Goal: Task Accomplishment & Management: Manage account settings

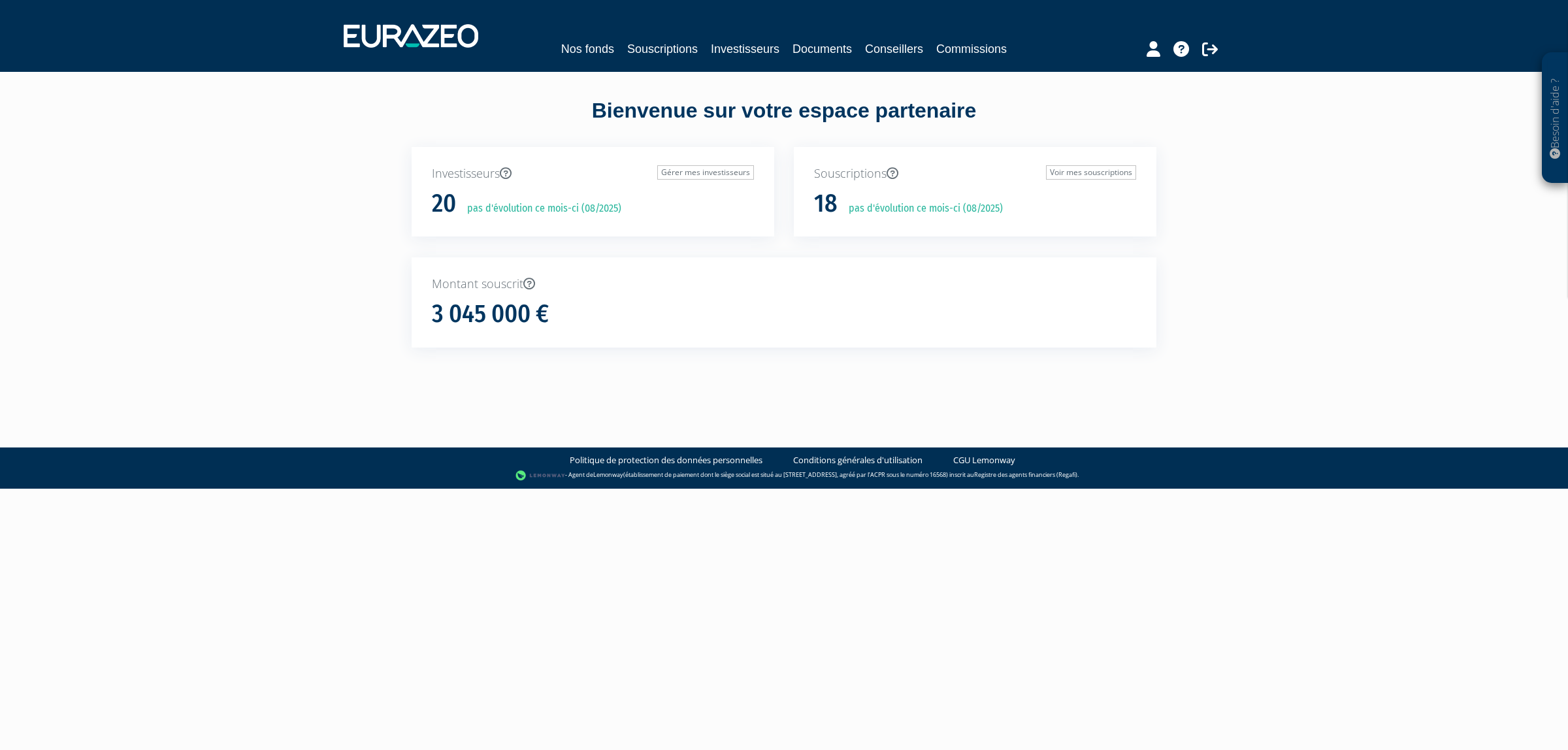
click at [630, 60] on div "Nos fonds Souscriptions Investisseurs Documents Conseillers Commissions" at bounding box center [785, 36] width 901 height 48
click at [634, 54] on link "Souscriptions" at bounding box center [662, 49] width 71 height 19
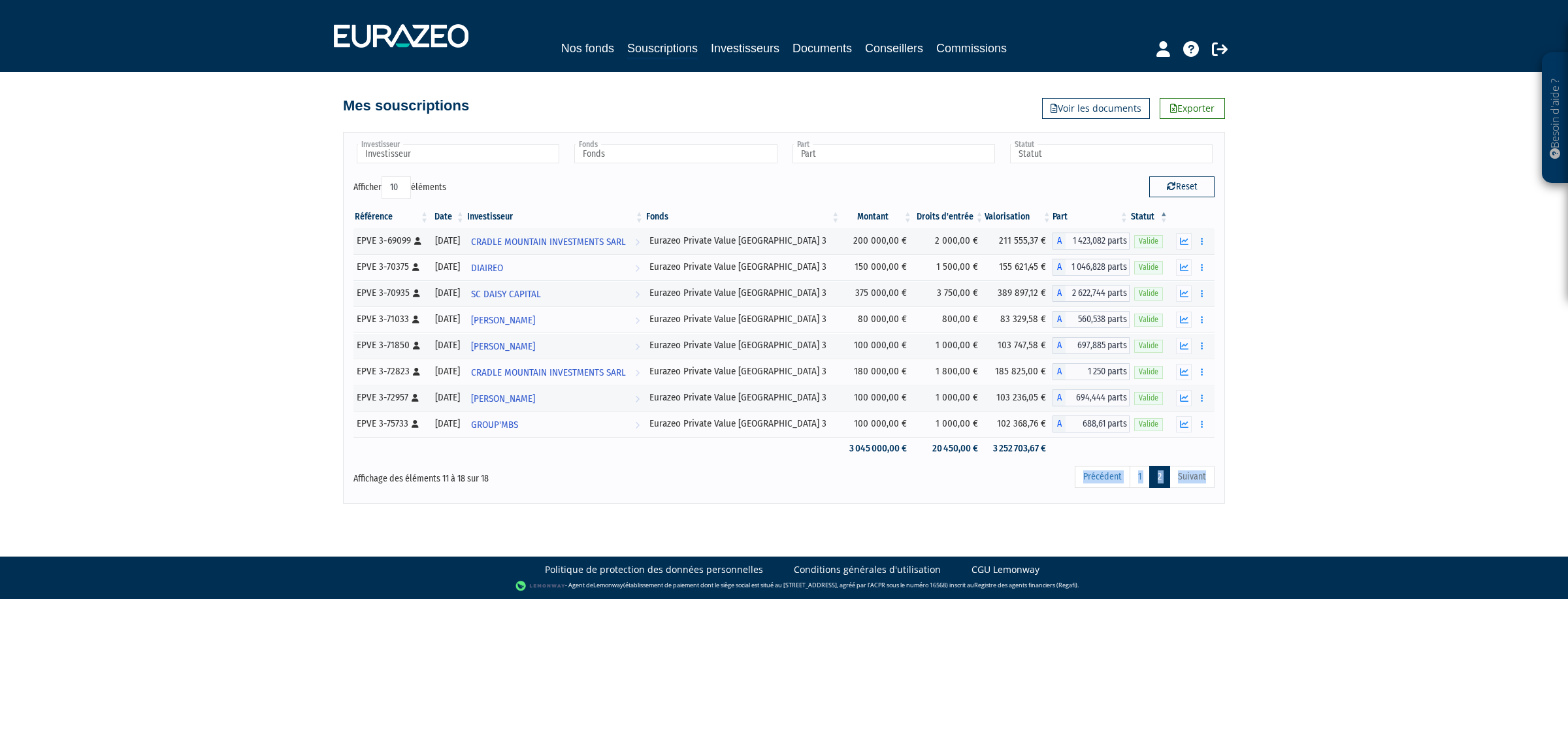
drag, startPoint x: 831, startPoint y: 521, endPoint x: 814, endPoint y: 503, distance: 24.8
click at [814, 503] on body "Besoin d'aide ? × J'ai besoin d'aide Si vous avez une question à propos du fonc…" at bounding box center [784, 299] width 1568 height 600
drag, startPoint x: 814, startPoint y: 503, endPoint x: 811, endPoint y: 488, distance: 15.3
click at [811, 488] on div "Investisseur BONNET Magali BASILE DEMNARD BERNARD STAGNOLI CABINET FIDUCIAIRE S…" at bounding box center [784, 317] width 882 height 372
click at [495, 152] on input "text" at bounding box center [458, 154] width 202 height 19
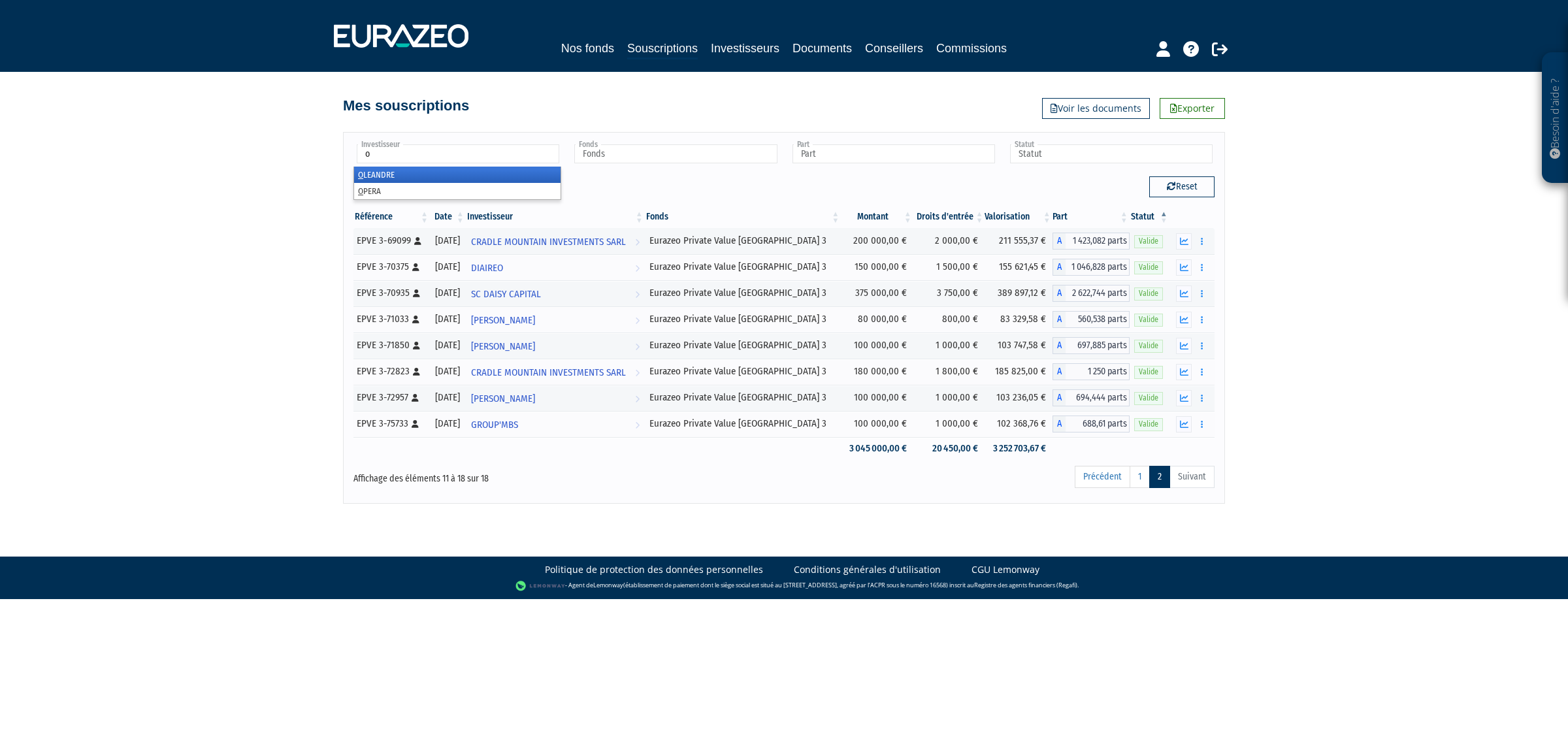
type input "op"
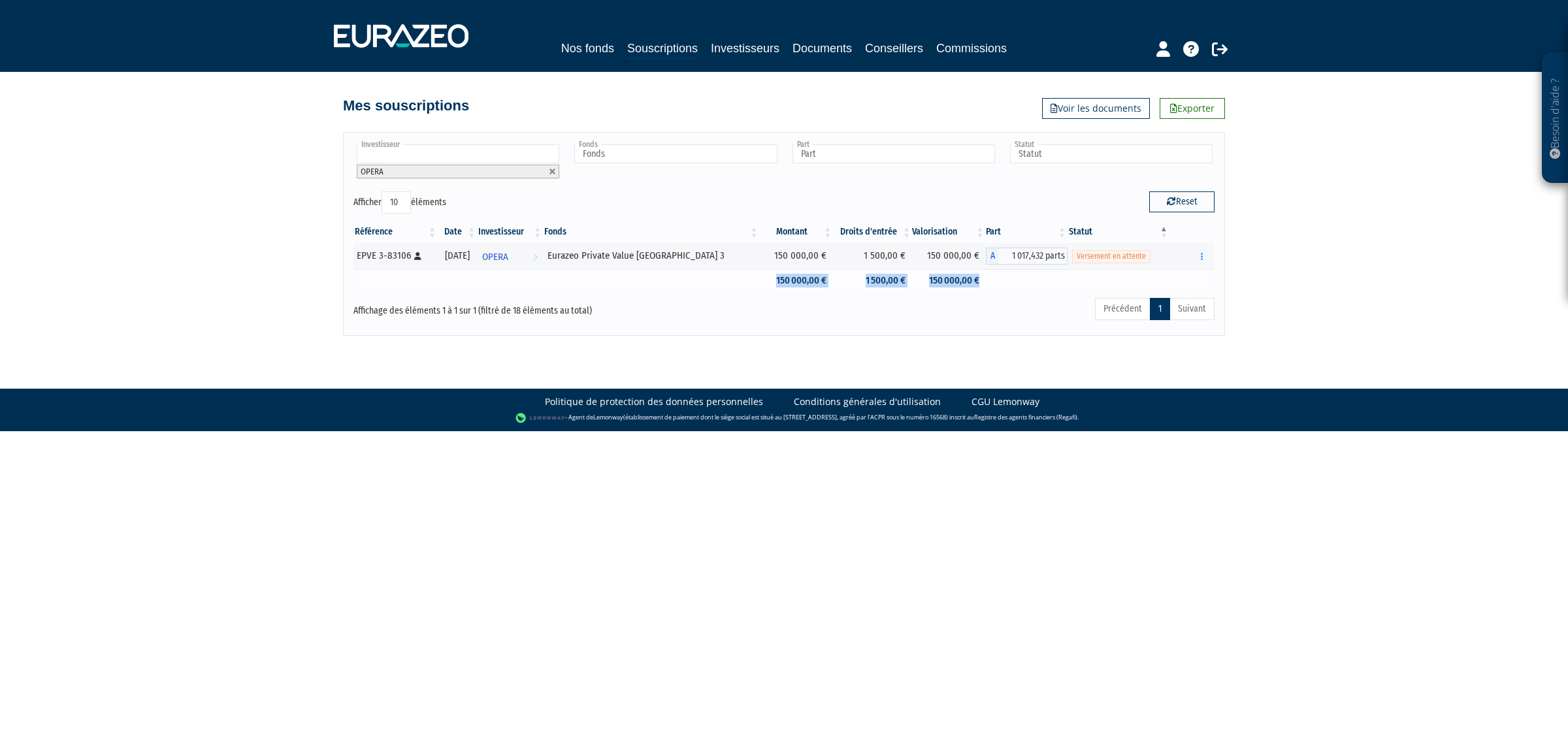
drag, startPoint x: 979, startPoint y: 289, endPoint x: 735, endPoint y: 285, distance: 244.0
click at [735, 285] on tr "150 000,00 € 1 500,00 € 150 000,00 €" at bounding box center [784, 280] width 862 height 22
click at [730, 285] on td at bounding box center [651, 280] width 216 height 22
drag, startPoint x: 730, startPoint y: 285, endPoint x: 917, endPoint y: 308, distance: 188.4
click at [917, 308] on div "Investisseur BONNET Magali BASILE DEMNARD BERNARD STAGNOLI CABINET FIDUCIAIRE S…" at bounding box center [784, 233] width 862 height 182
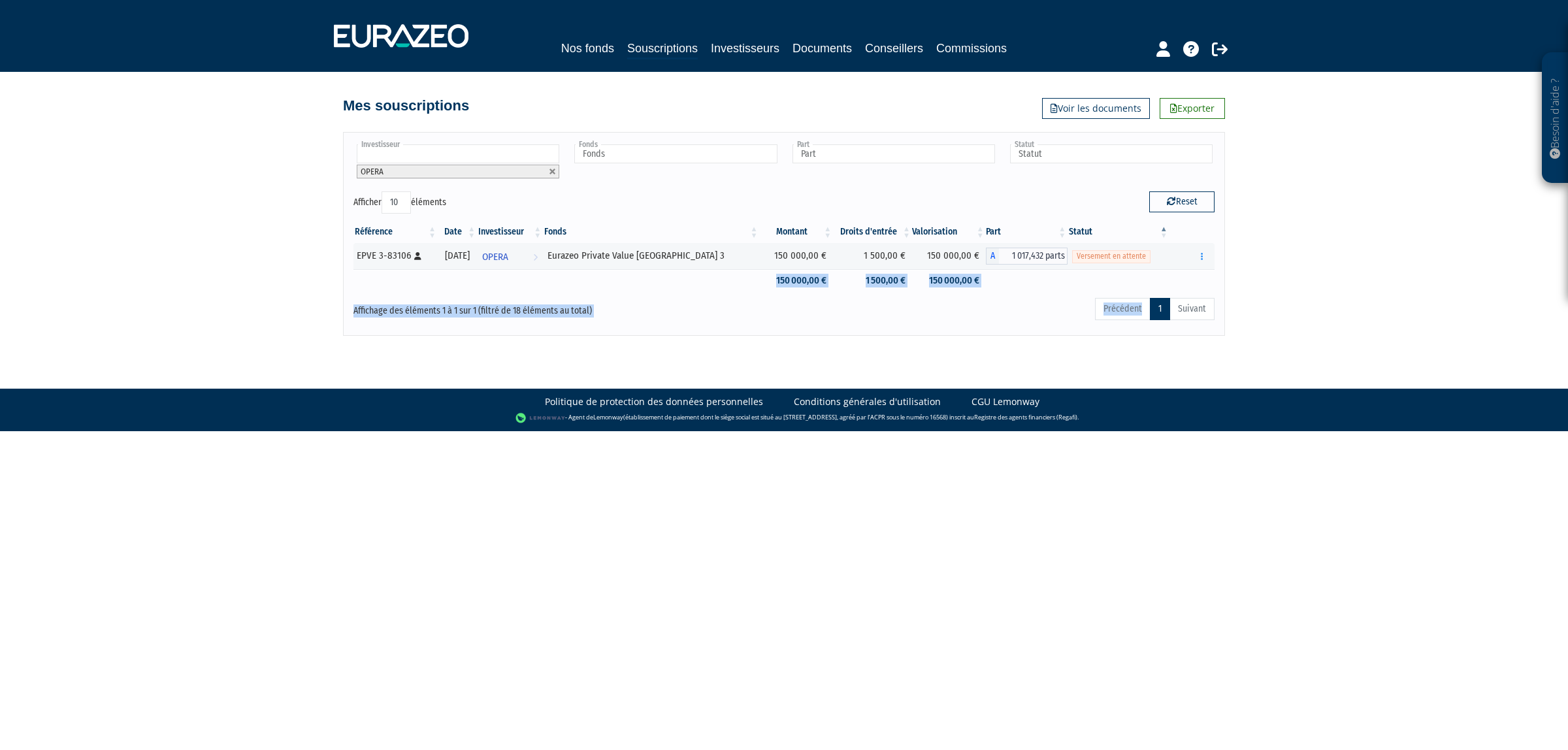
click at [917, 308] on div "Précédent 1 Suivant" at bounding box center [967, 311] width 494 height 29
